Goal: Find specific page/section: Find specific page/section

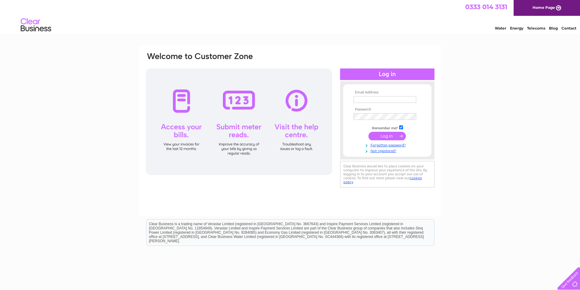
drag, startPoint x: 0, startPoint y: 0, endPoint x: 365, endPoint y: 101, distance: 378.6
click at [365, 101] on input "text" at bounding box center [385, 99] width 63 height 7
type input "[EMAIL_ADDRESS][DOMAIN_NAME]"
click at [381, 137] on input "submit" at bounding box center [387, 136] width 37 height 9
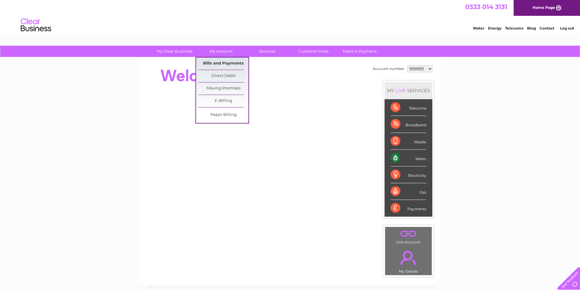
click at [218, 61] on link "Bills and Payments" at bounding box center [223, 64] width 50 height 12
